Goal: Task Accomplishment & Management: Manage account settings

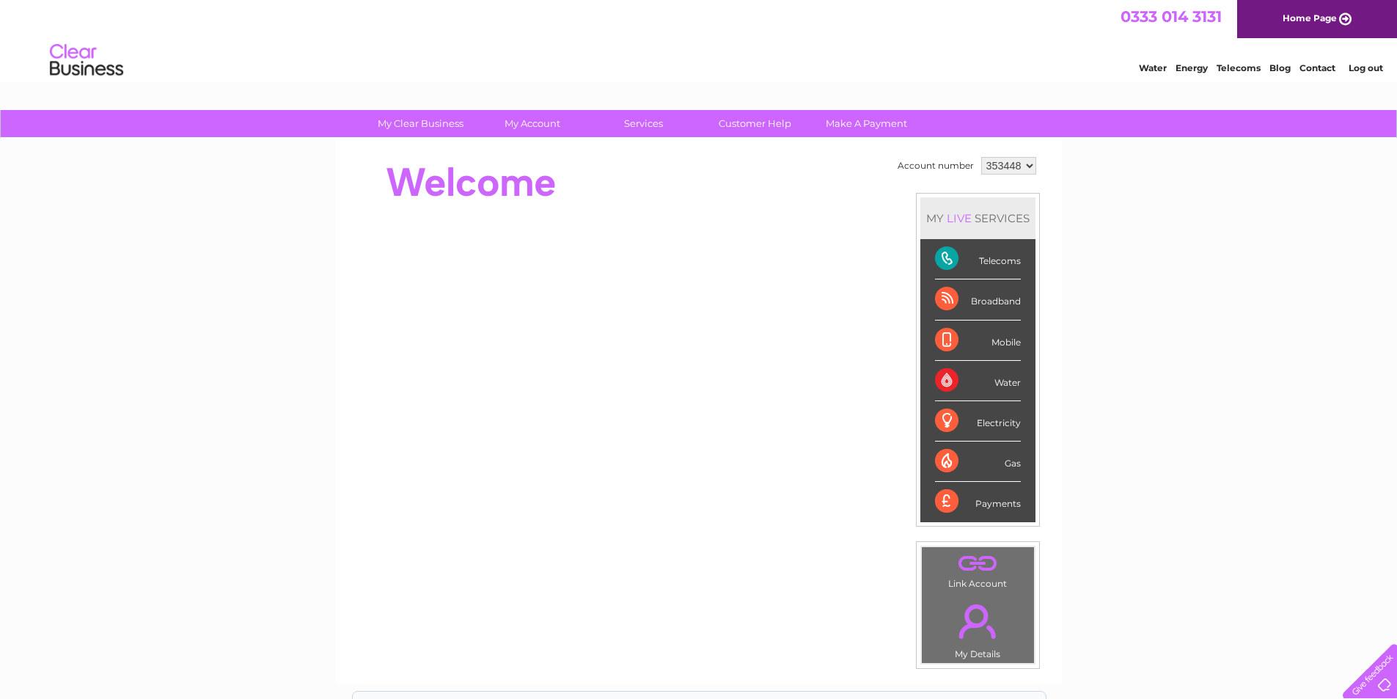
scroll to position [220, 0]
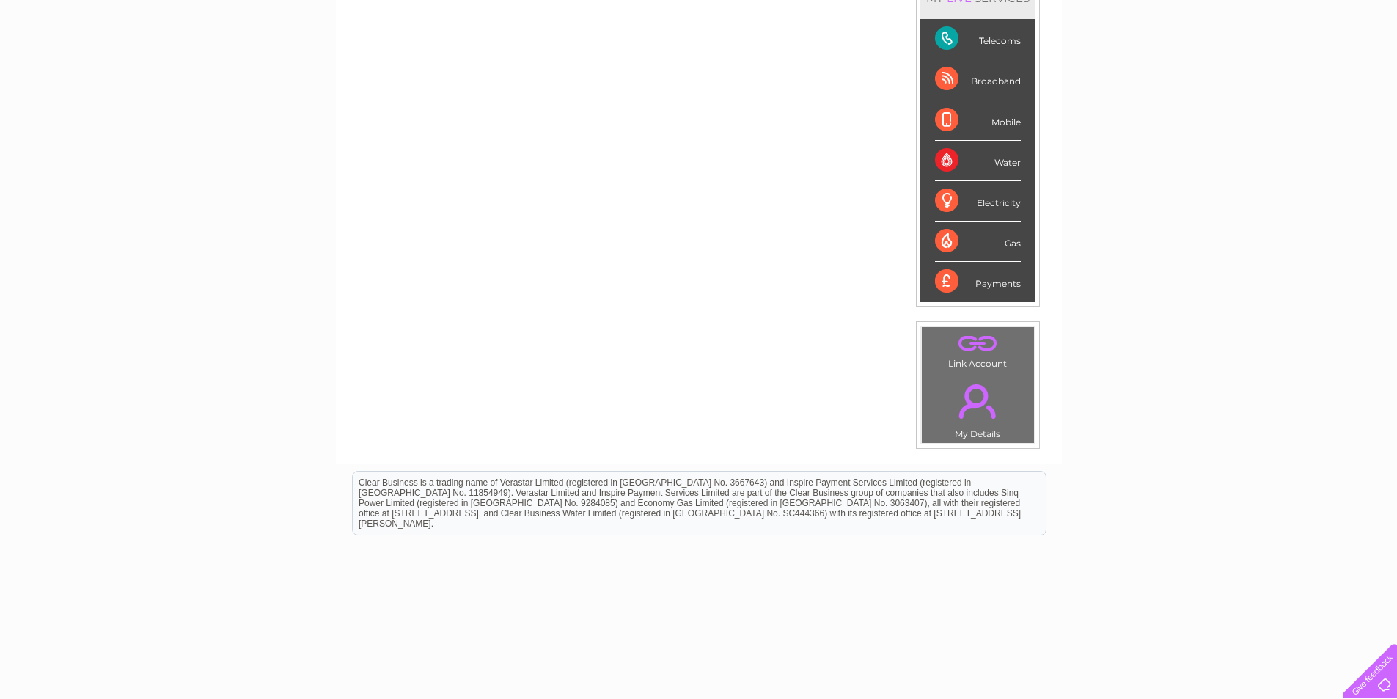
click at [992, 197] on div "Electricity" at bounding box center [978, 201] width 86 height 40
click at [990, 197] on div "Electricity" at bounding box center [978, 201] width 86 height 40
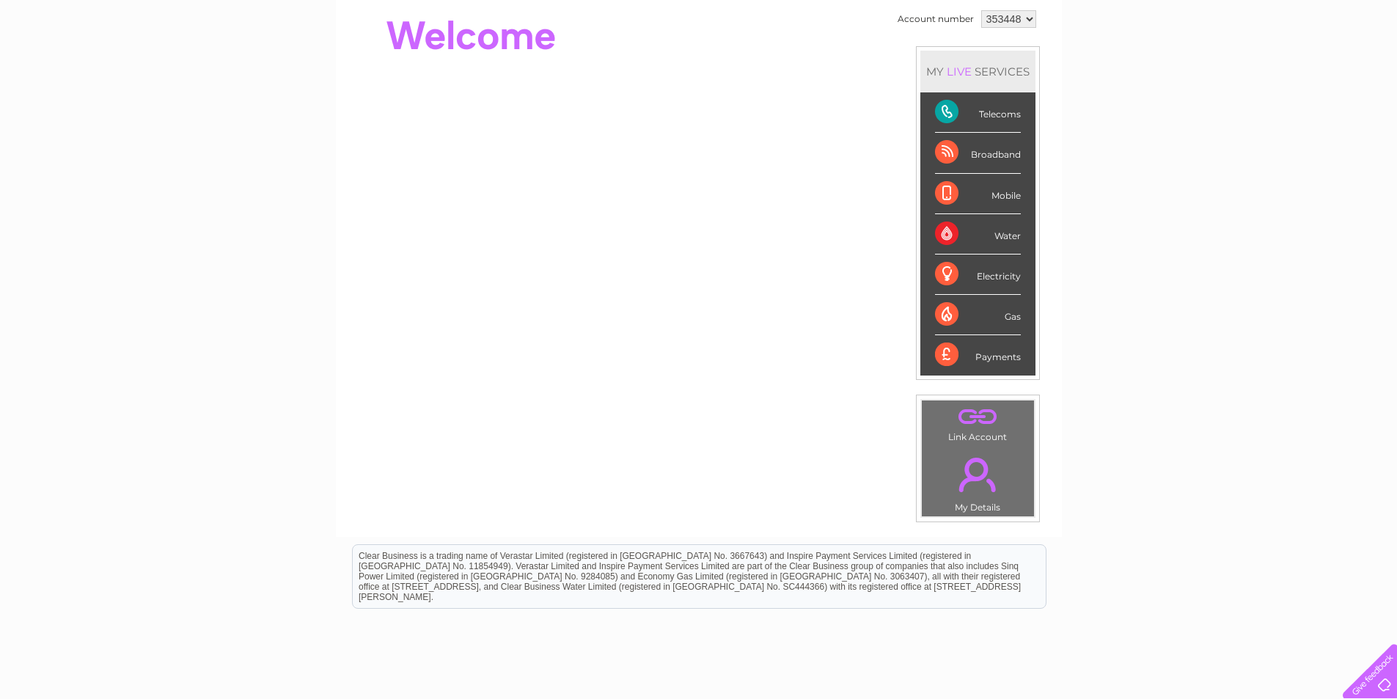
click at [970, 472] on link "." at bounding box center [978, 474] width 105 height 51
drag, startPoint x: 972, startPoint y: 464, endPoint x: 970, endPoint y: 442, distance: 22.8
click at [972, 464] on link "." at bounding box center [978, 474] width 105 height 51
click at [970, 428] on link "." at bounding box center [978, 417] width 105 height 26
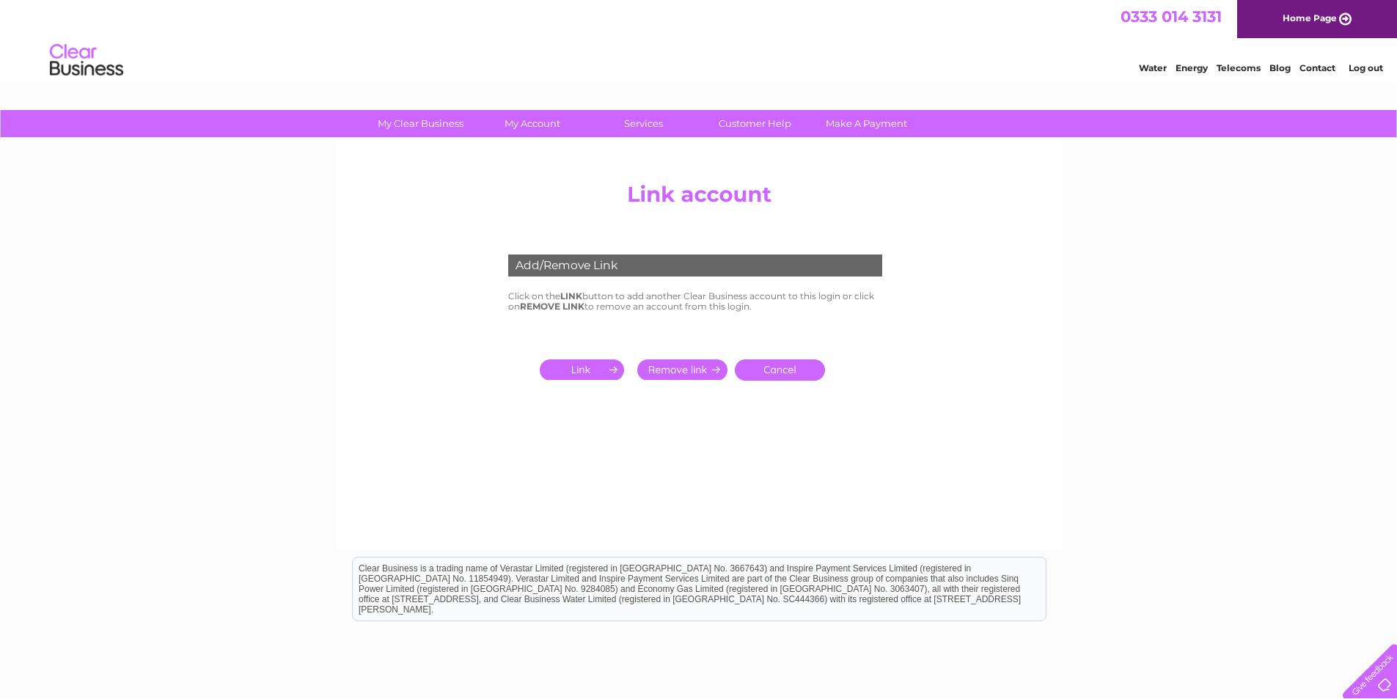
click at [586, 368] on input "submit" at bounding box center [585, 369] width 90 height 21
